Goal: Task Accomplishment & Management: Complete application form

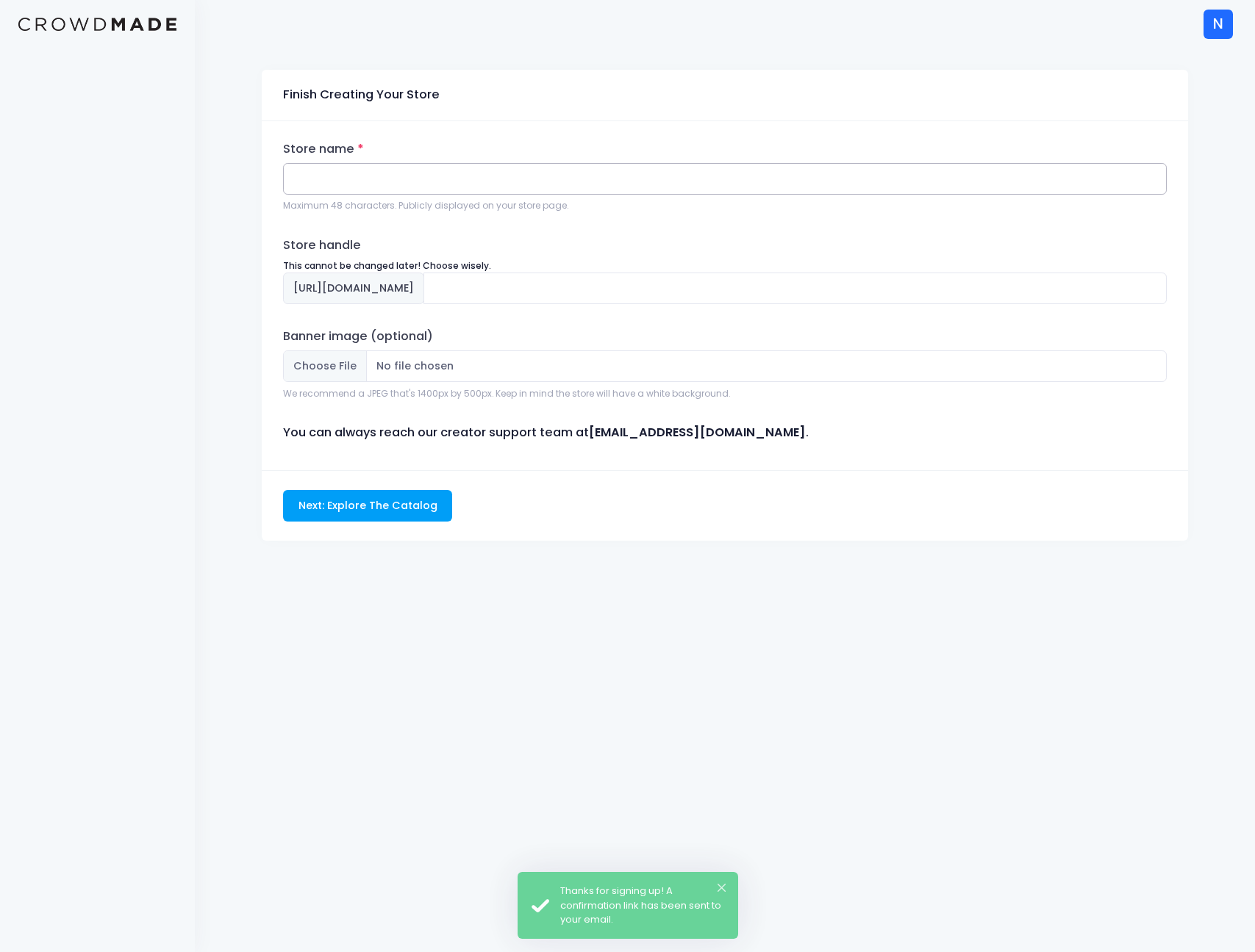
click at [410, 171] on input "Store name" at bounding box center [724, 179] width 883 height 32
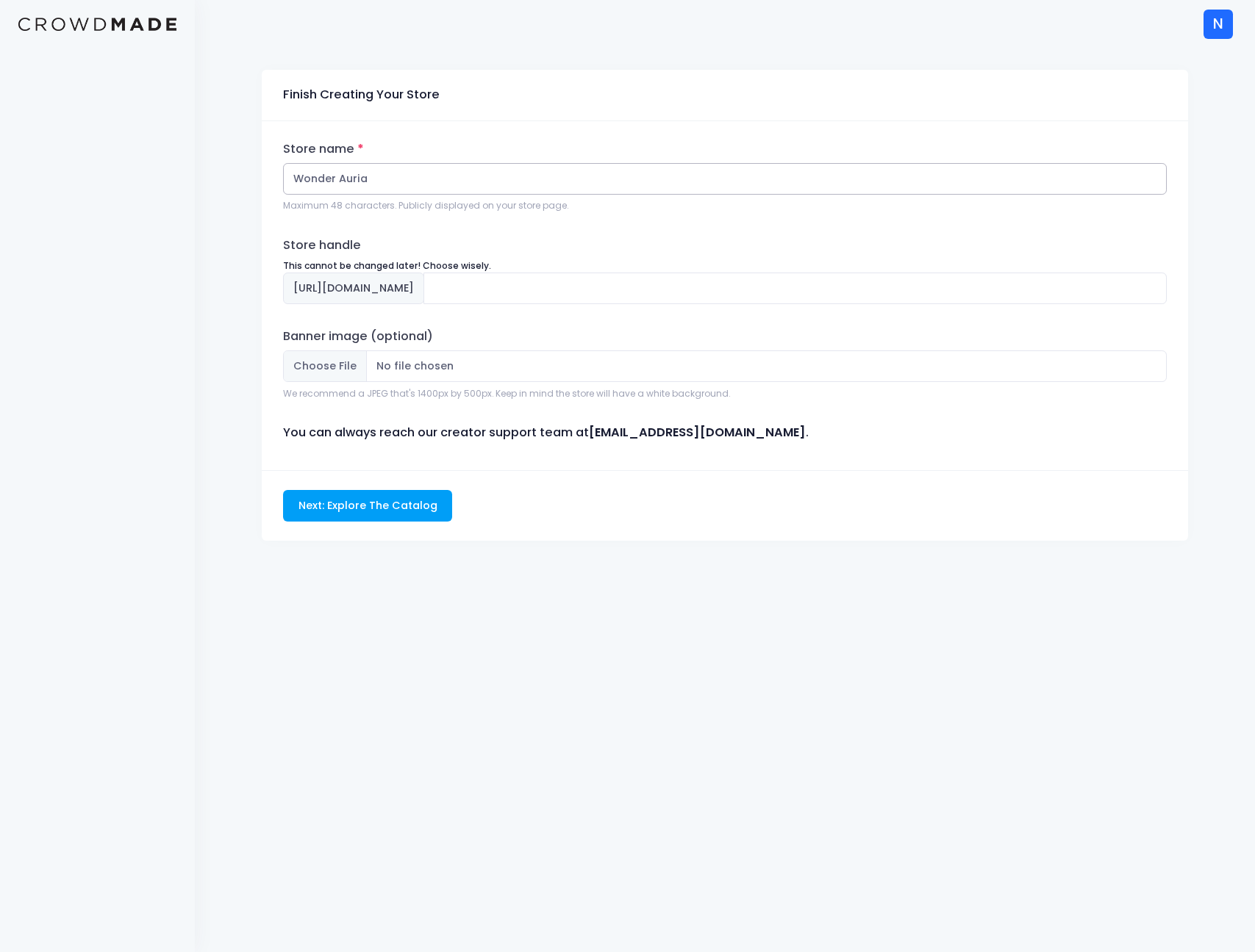
type input "Wonder Auria"
type input "wonder-auria"
click at [536, 286] on input "wonder-auria" at bounding box center [795, 288] width 743 height 32
click at [401, 503] on input "Next: Explore The Catalog" at bounding box center [367, 506] width 169 height 32
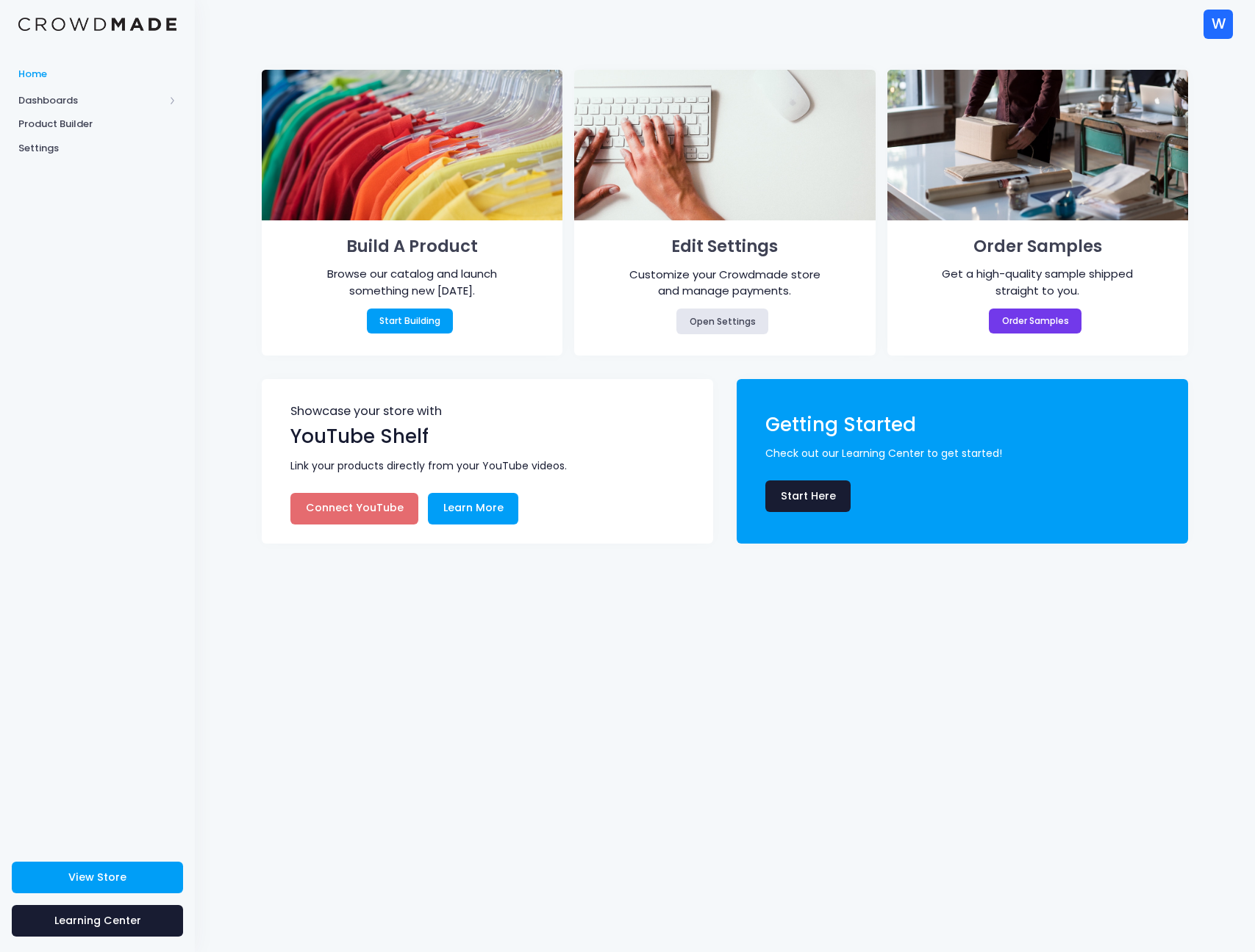
click at [1169, 2] on div "W W Wonder Auria [EMAIL_ADDRESS][DOMAIN_NAME] Not Verified Wonder Auria Setting…" at bounding box center [724, 24] width 1015 height 48
click at [1206, 29] on div "W" at bounding box center [1218, 25] width 30 height 30
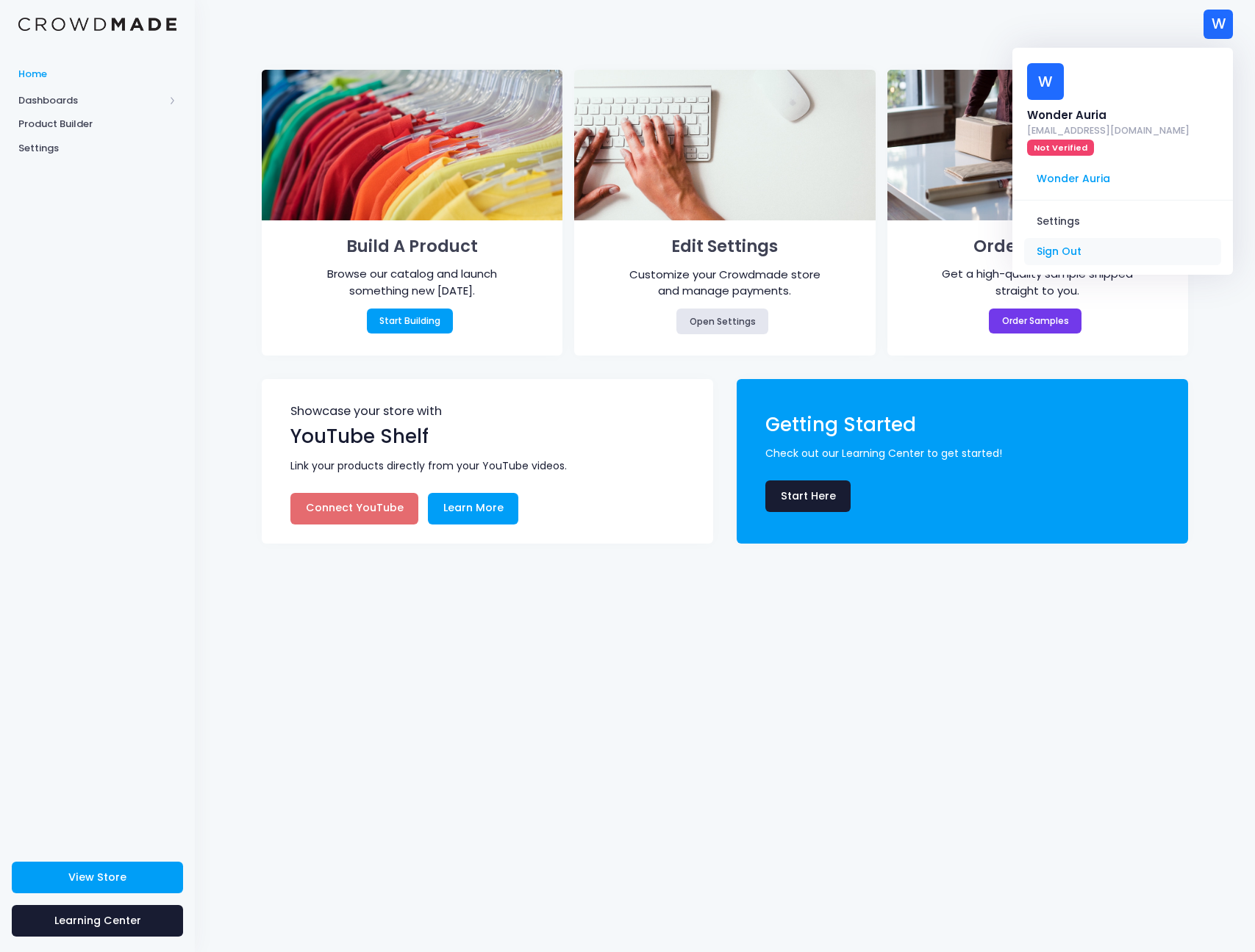
click at [1055, 238] on link "Sign Out" at bounding box center [1122, 252] width 197 height 28
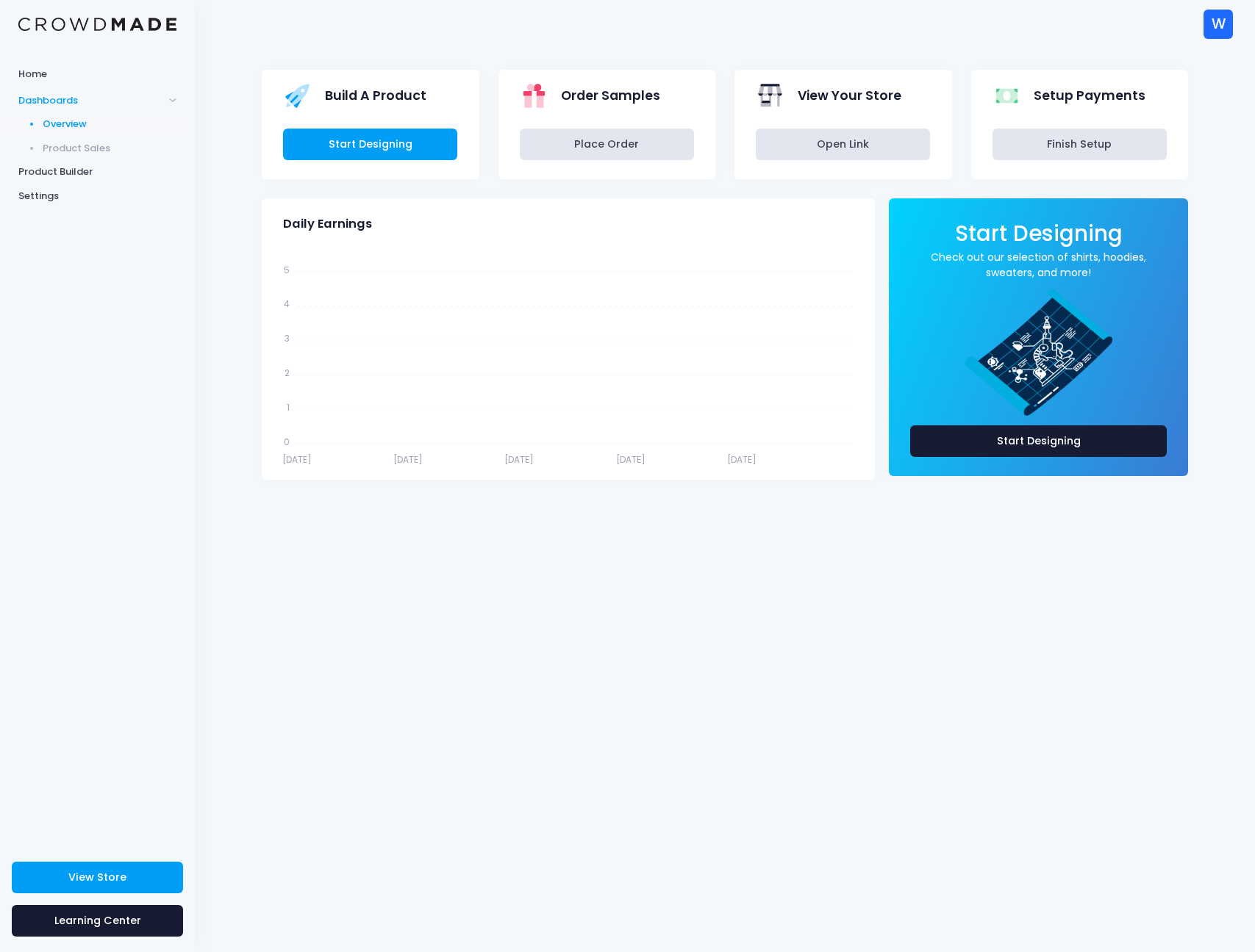
click at [1213, 39] on div "W" at bounding box center [1218, 25] width 30 height 30
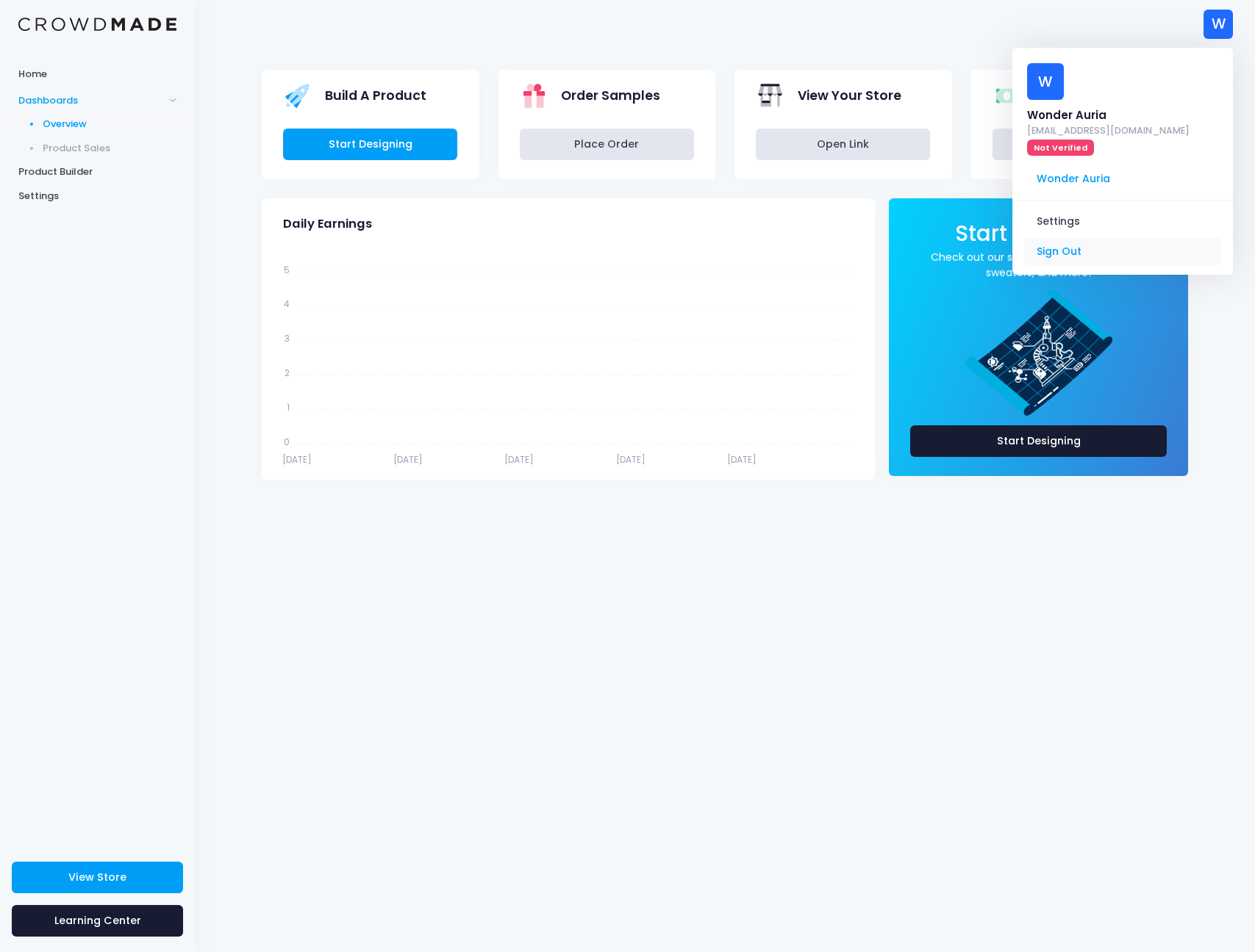
click at [1085, 244] on link "Sign Out" at bounding box center [1122, 252] width 197 height 28
